Goal: Information Seeking & Learning: Learn about a topic

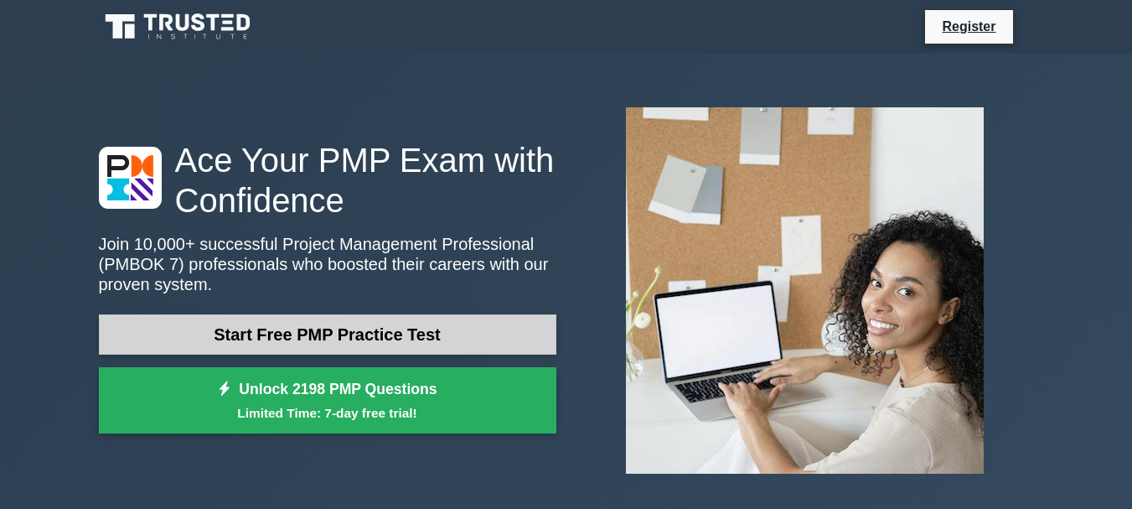
click at [331, 329] on link "Start Free PMP Practice Test" at bounding box center [328, 334] width 458 height 40
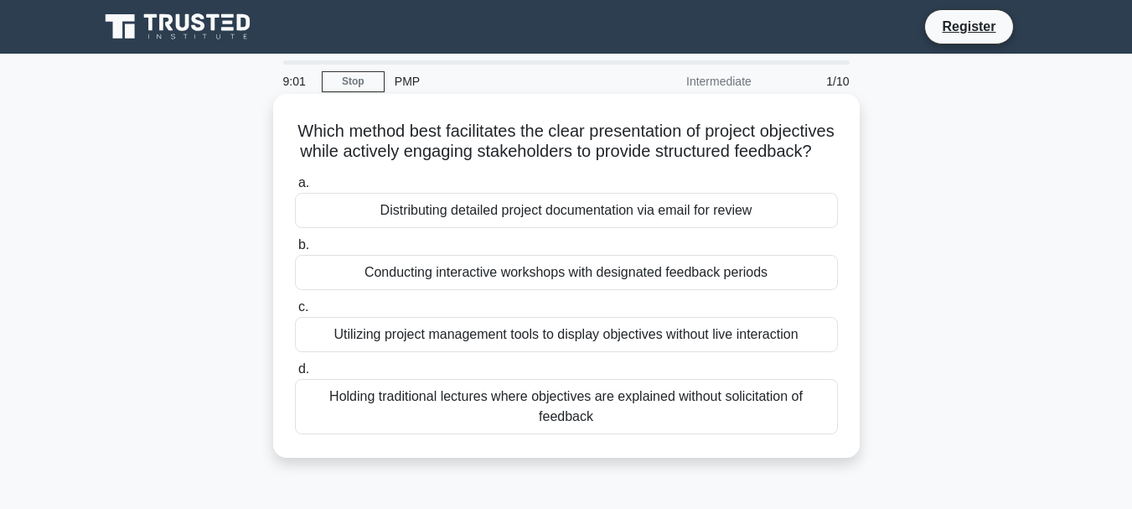
click at [458, 228] on div "Distributing detailed project documentation via email for review" at bounding box center [566, 210] width 543 height 35
click at [295, 189] on input "a. Distributing detailed project documentation via email for review" at bounding box center [295, 183] width 0 height 11
